Goal: Task Accomplishment & Management: Manage account settings

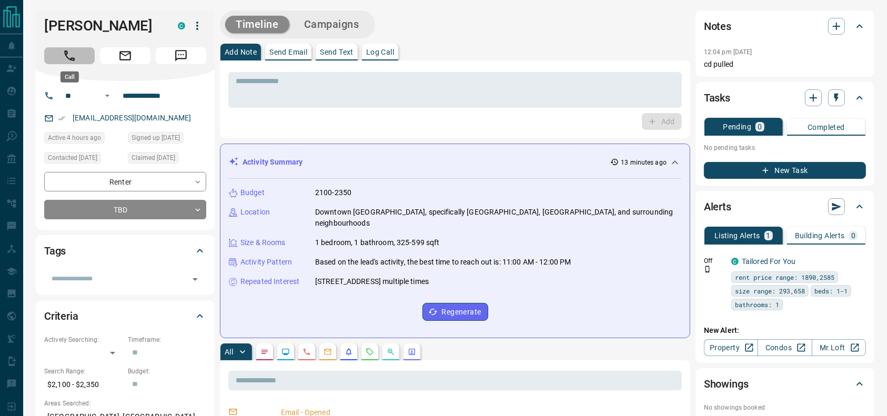
click at [78, 62] on button "Call" at bounding box center [69, 55] width 50 height 17
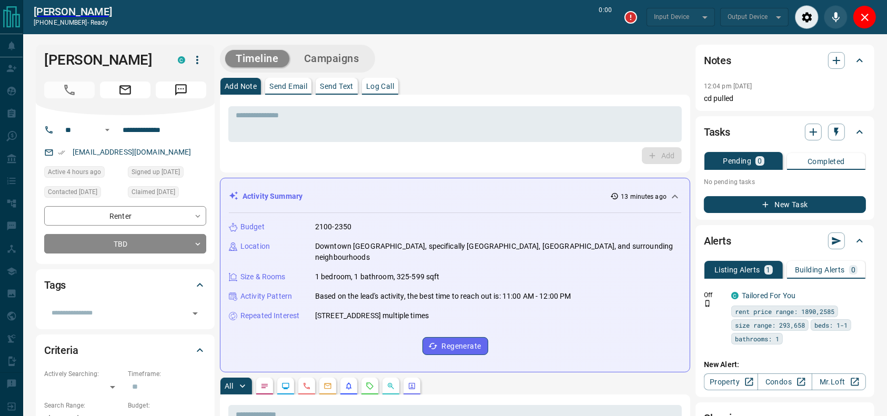
click at [514, 60] on div "Timeline Campaigns" at bounding box center [455, 59] width 470 height 28
type input "*******"
click at [866, 17] on icon "End Call" at bounding box center [864, 17] width 13 height 13
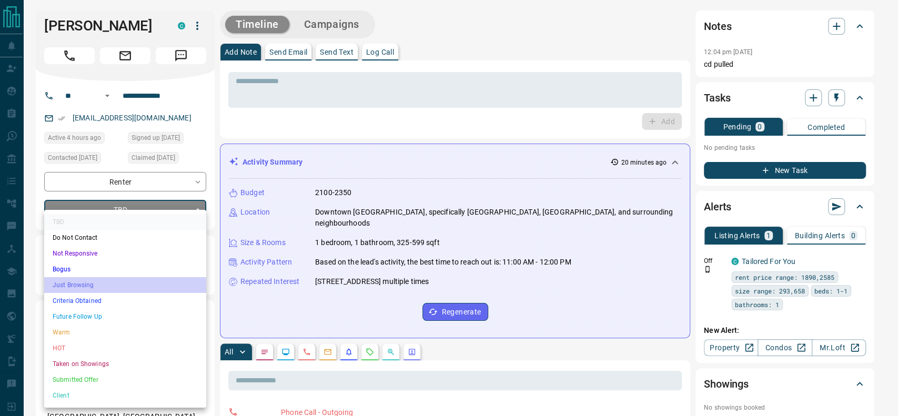
click at [115, 284] on li "Just Browsing" at bounding box center [125, 285] width 162 height 16
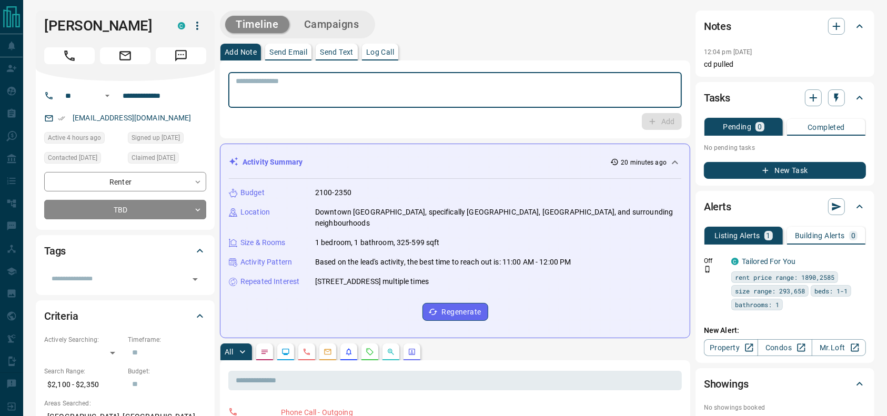
click at [311, 77] on textarea at bounding box center [455, 90] width 439 height 27
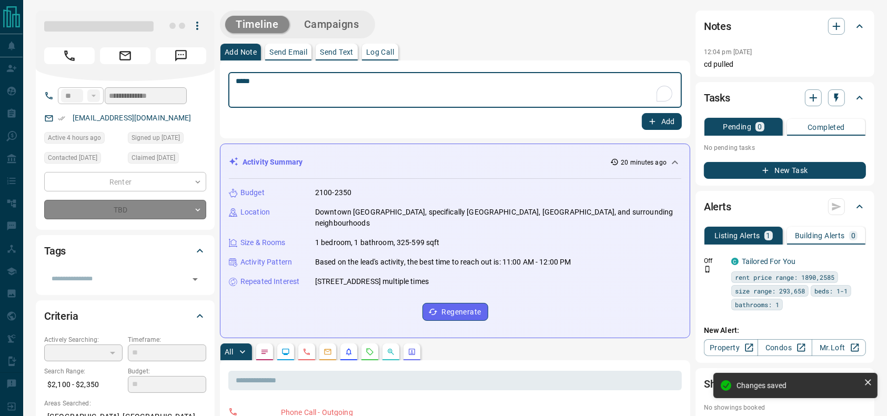
type textarea "******"
type input "*"
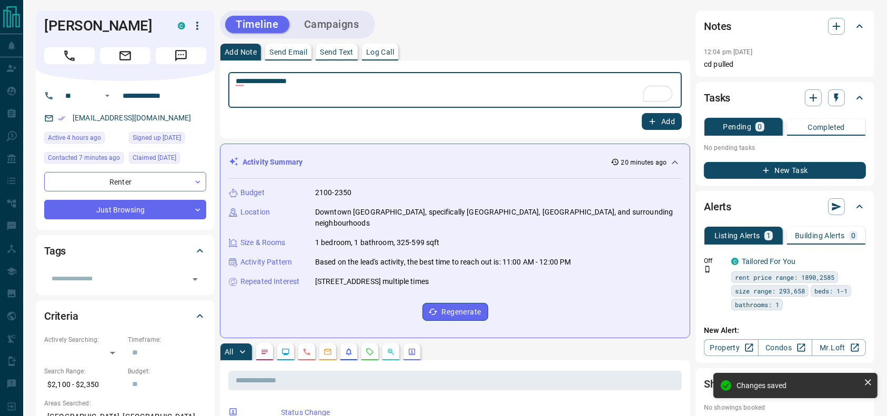
type textarea "**********"
click at [663, 117] on button "Add" at bounding box center [662, 121] width 40 height 17
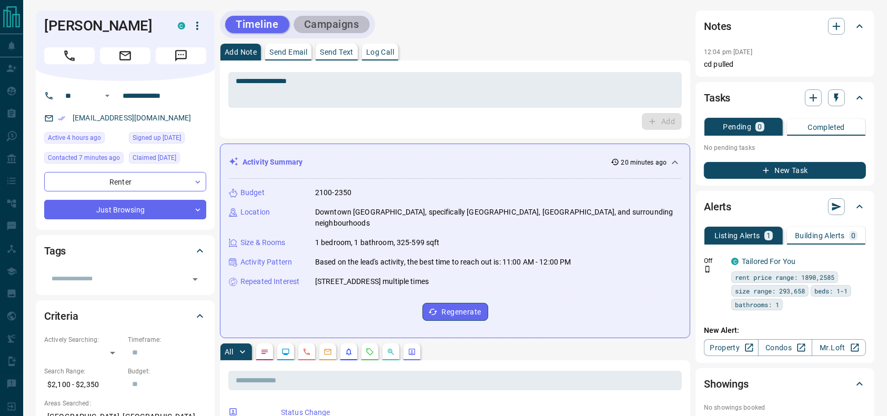
click at [302, 32] on button "Campaigns" at bounding box center [331, 24] width 76 height 17
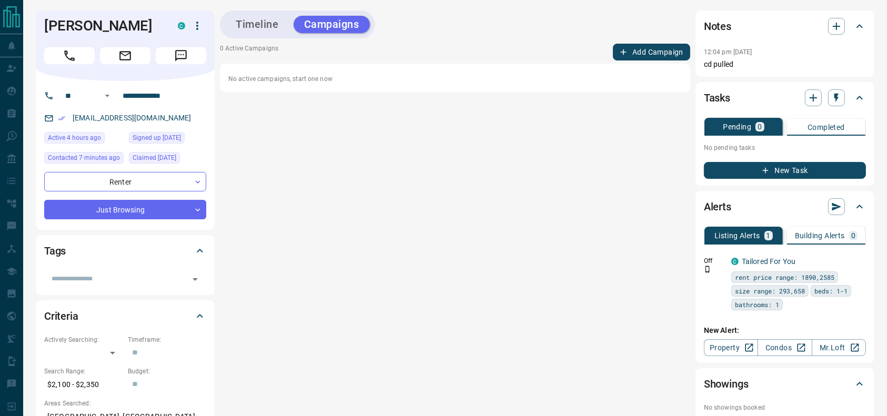
click at [652, 50] on button "Add Campaign" at bounding box center [651, 52] width 77 height 17
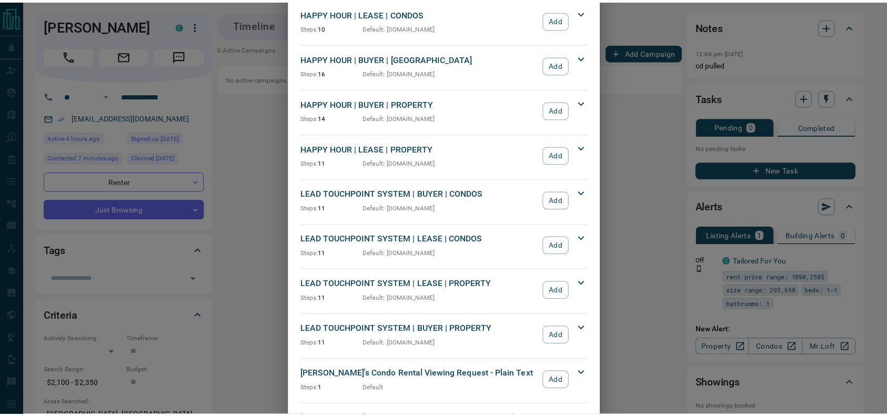
scroll to position [183, 0]
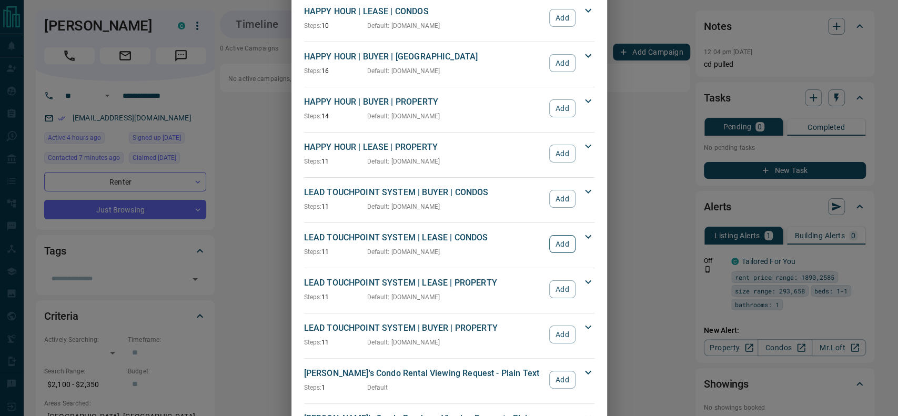
click at [560, 244] on button "Add" at bounding box center [562, 244] width 26 height 18
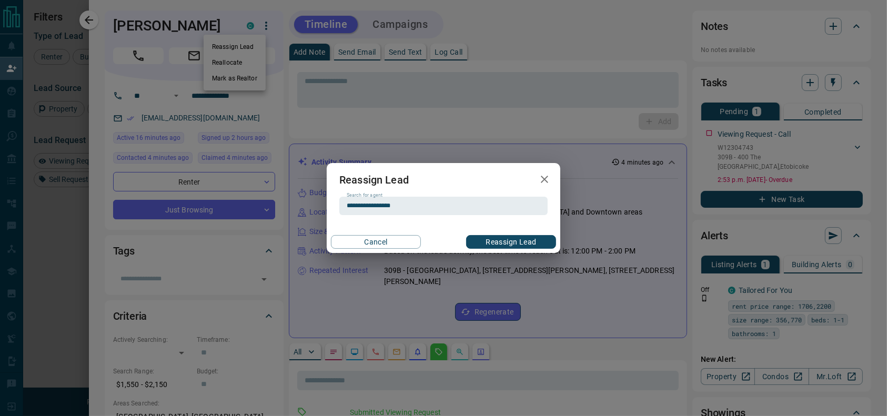
scroll to position [306, 660]
click at [485, 236] on button "Reassign Lead" at bounding box center [511, 242] width 90 height 14
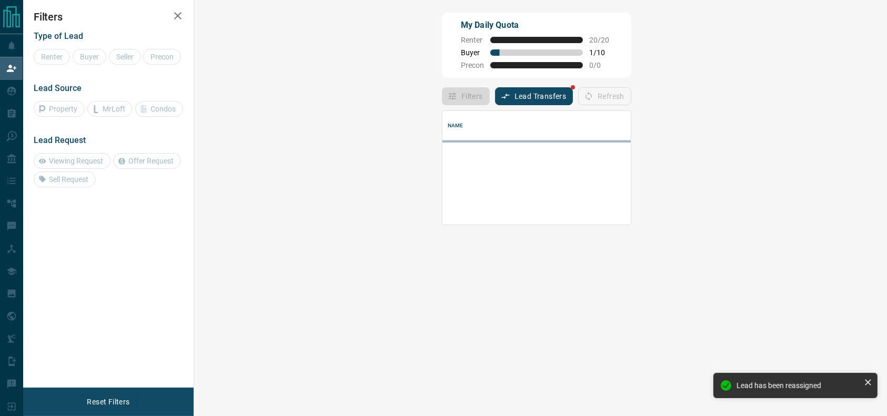
click at [485, 236] on div "Name Details Last Active Claimed Date" at bounding box center [536, 266] width 189 height 322
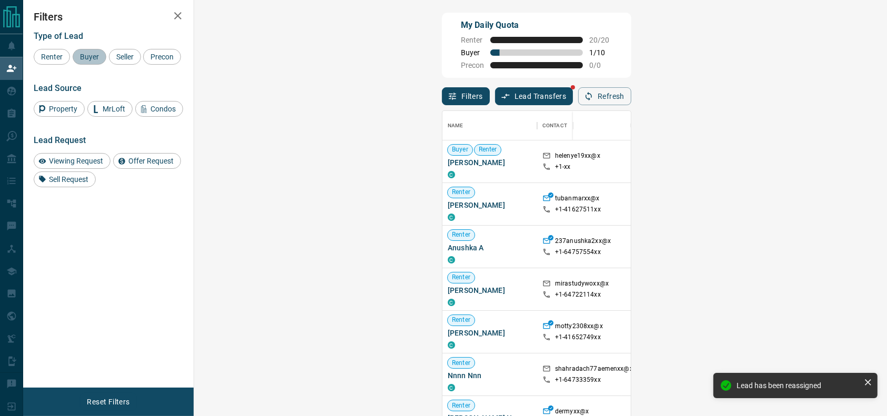
click at [97, 62] on div "Buyer" at bounding box center [90, 57] width 34 height 16
